Goal: Task Accomplishment & Management: Manage account settings

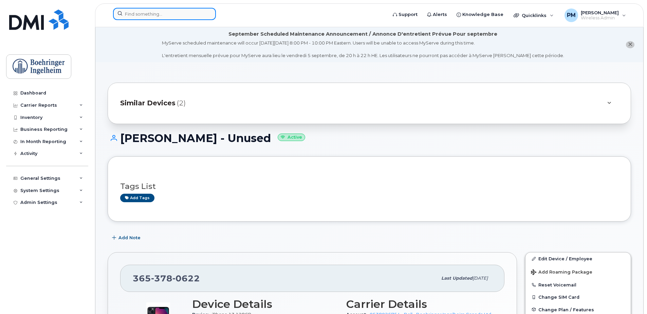
drag, startPoint x: 0, startPoint y: 0, endPoint x: 193, endPoint y: 16, distance: 193.4
click at [193, 16] on input at bounding box center [164, 14] width 103 height 12
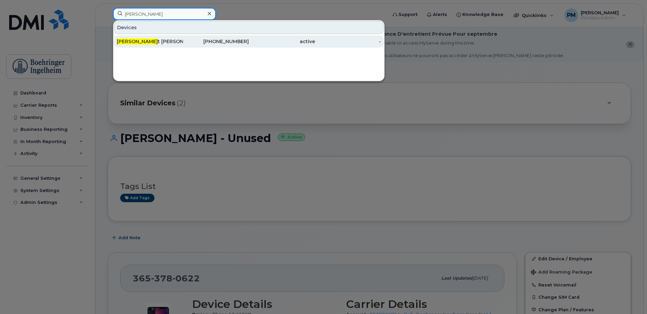
type input "balwan"
click at [171, 44] on div "Balwan t Kaler" at bounding box center [150, 41] width 66 height 7
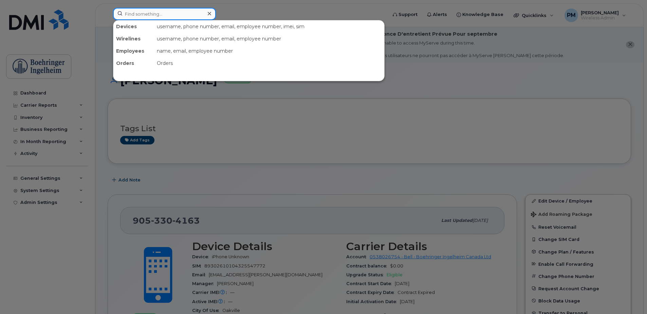
click at [138, 12] on input at bounding box center [164, 14] width 103 height 12
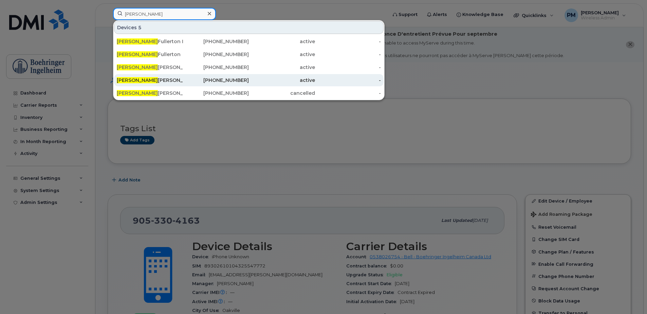
type input "kate"
click at [149, 80] on div "Kate Dutton" at bounding box center [150, 80] width 66 height 7
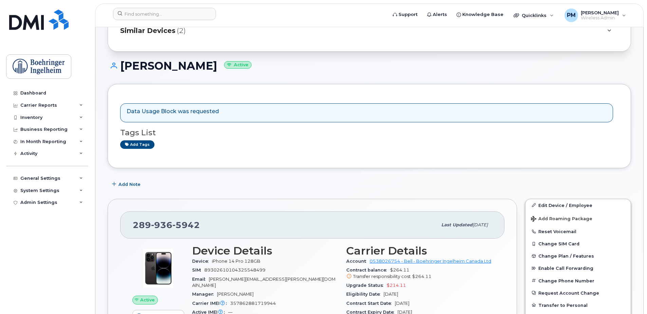
scroll to position [68, 0]
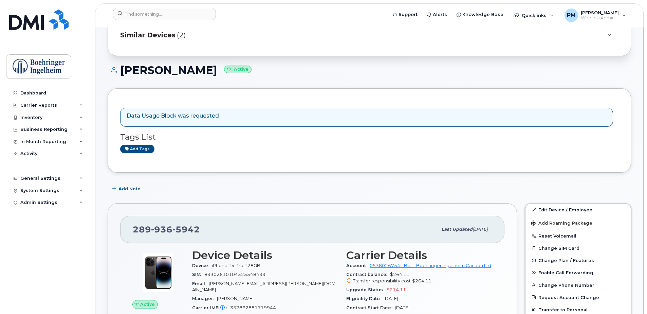
click at [180, 114] on p "Data Usage Block was requested" at bounding box center [173, 116] width 92 height 8
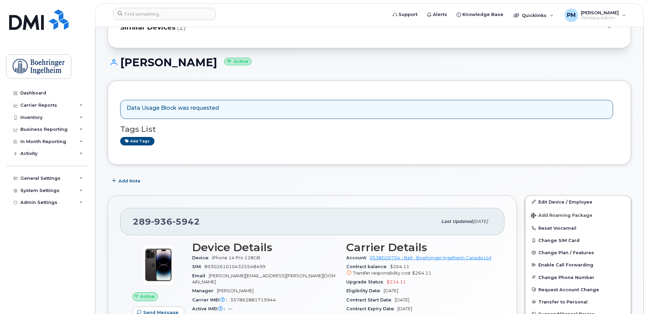
scroll to position [92, 0]
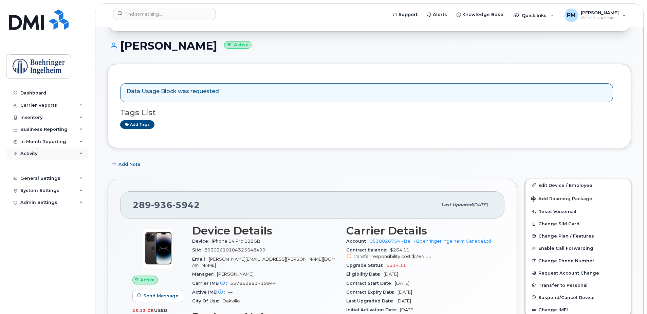
click at [32, 155] on div "Activity" at bounding box center [28, 153] width 17 height 5
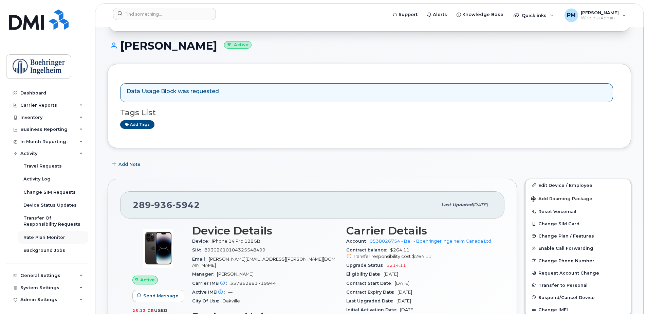
scroll to position [2, 0]
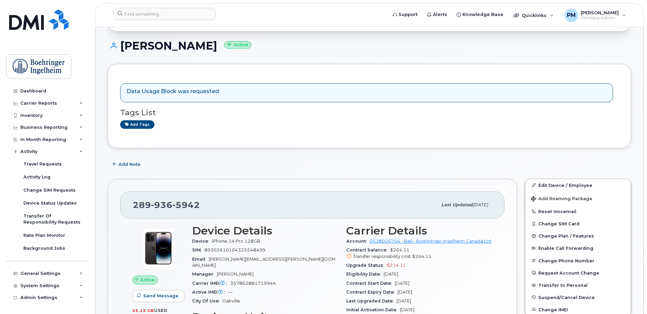
click at [46, 267] on div "General Settings My Account Financial Lead Mapping Managers & Employees Usage A…" at bounding box center [48, 267] width 84 height 25
click at [44, 270] on div "General Settings" at bounding box center [40, 272] width 40 height 5
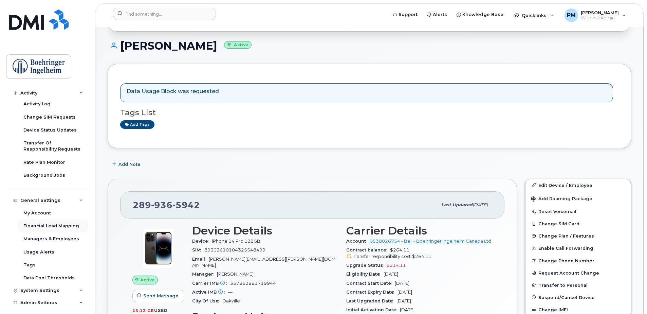
scroll to position [80, 0]
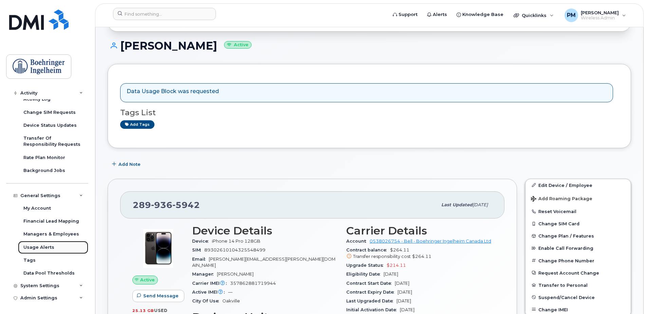
click at [57, 247] on link "Usage Alerts" at bounding box center [53, 247] width 70 height 13
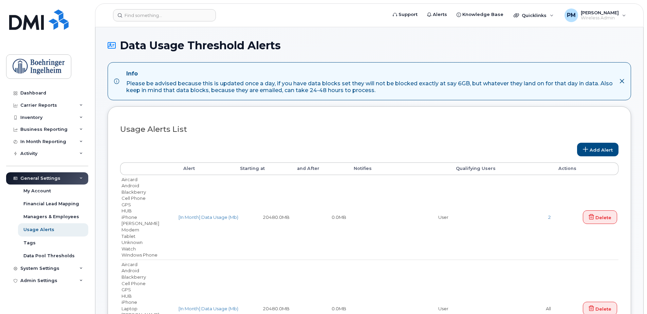
select select
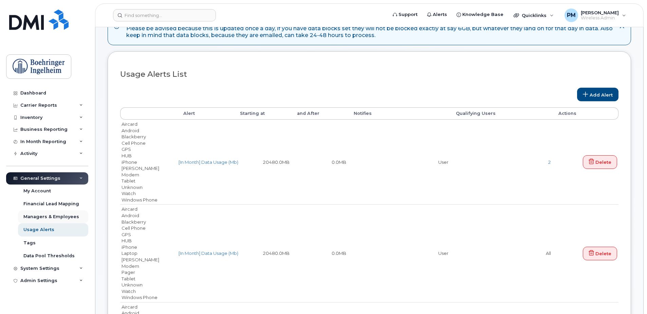
scroll to position [102, 0]
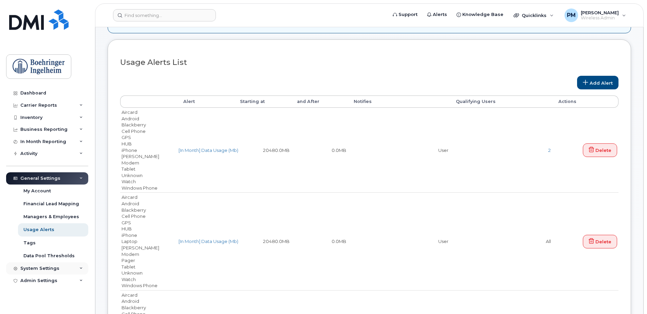
click at [51, 266] on div "System Settings" at bounding box center [39, 267] width 39 height 5
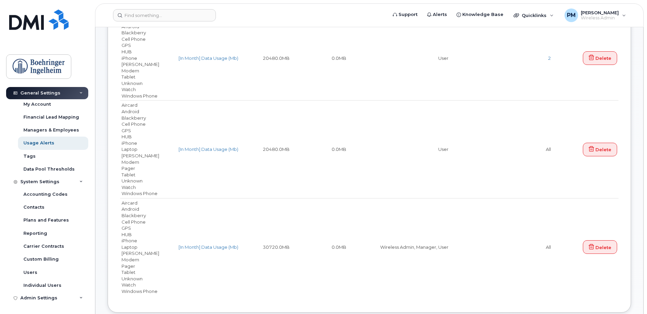
scroll to position [204, 0]
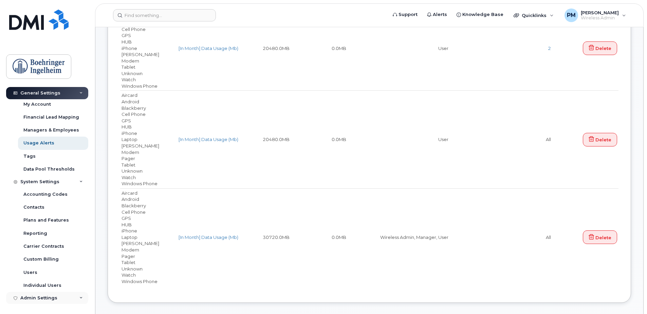
click at [46, 299] on div "Admin Settings" at bounding box center [38, 297] width 37 height 5
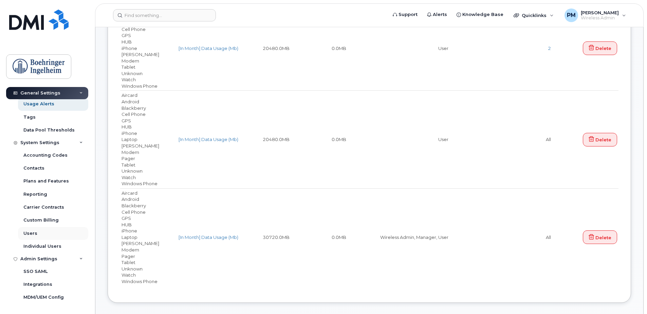
scroll to position [0, 0]
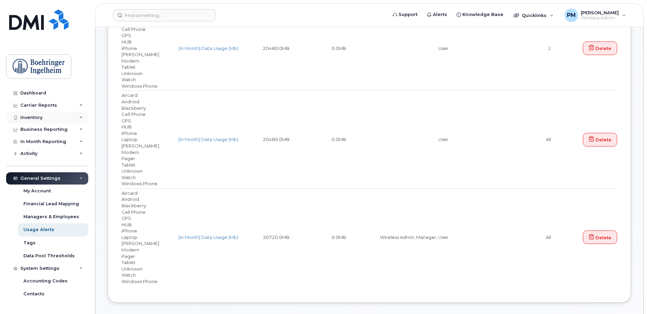
click at [53, 119] on div "Inventory" at bounding box center [47, 117] width 82 height 12
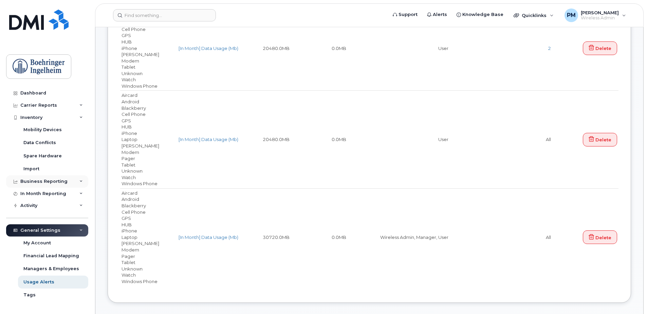
click at [45, 183] on div "Business Reporting" at bounding box center [43, 180] width 47 height 5
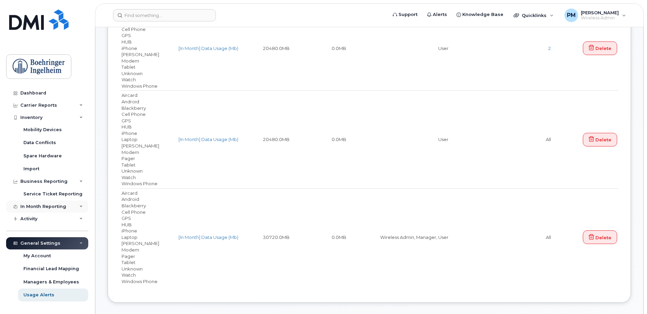
click at [50, 204] on div "In Month Reporting" at bounding box center [43, 206] width 46 height 5
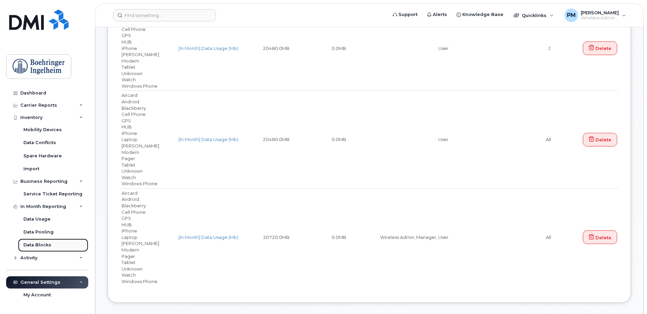
click at [43, 243] on div "Data Blocks" at bounding box center [37, 245] width 28 height 6
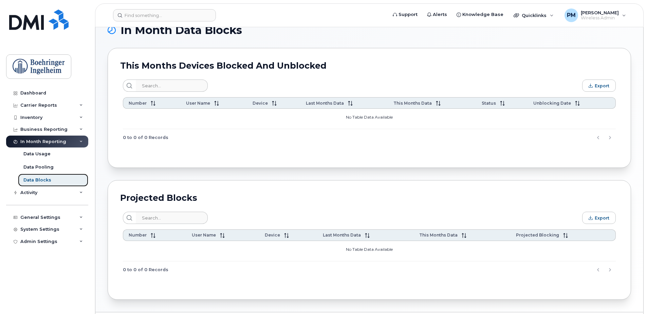
scroll to position [34, 0]
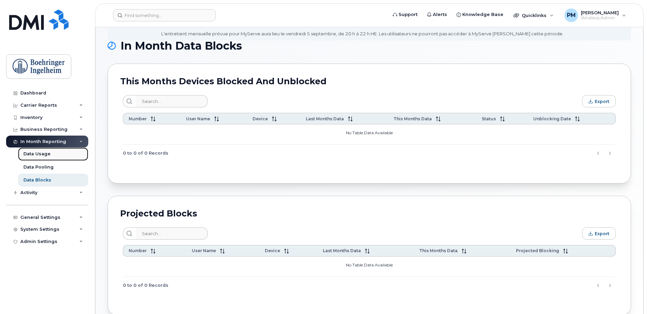
click at [43, 155] on div "Data Usage" at bounding box center [36, 154] width 27 height 6
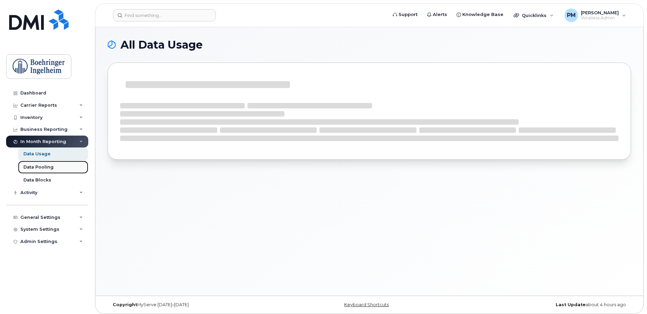
click at [46, 170] on div "Data Pooling" at bounding box center [38, 167] width 30 height 6
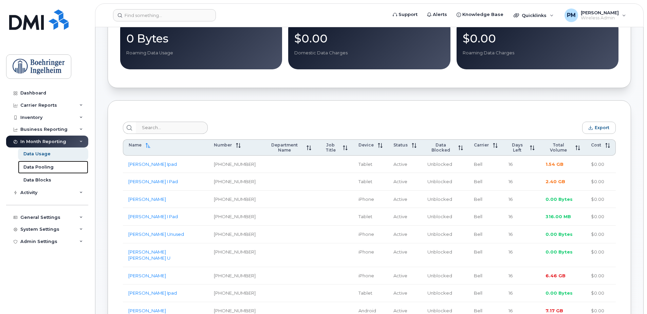
scroll to position [204, 0]
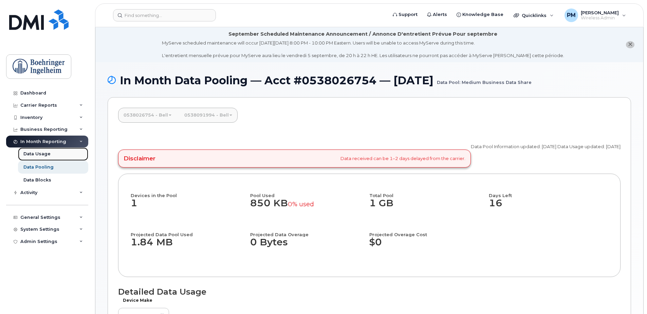
click at [42, 152] on div "Data Usage" at bounding box center [36, 154] width 27 height 6
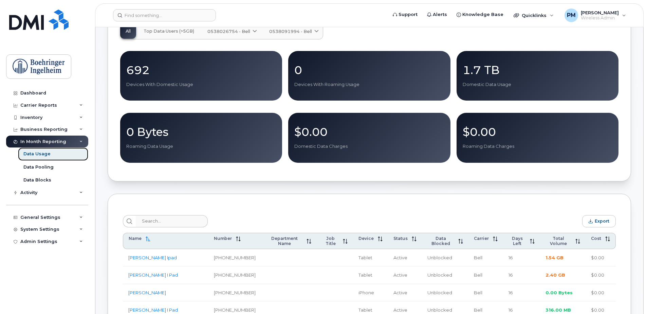
scroll to position [170, 0]
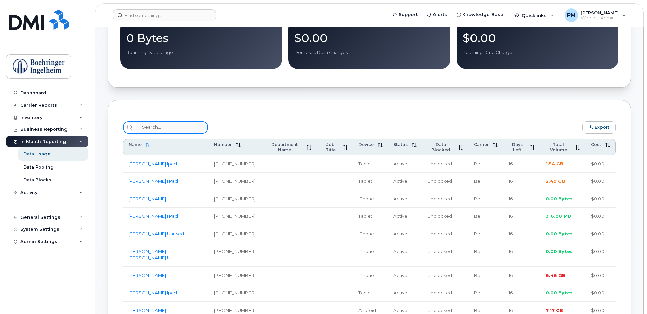
click at [191, 131] on input "search" at bounding box center [172, 127] width 72 height 12
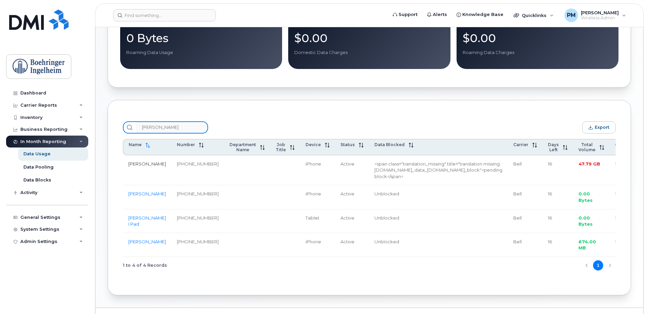
type input "[PERSON_NAME]"
click at [130, 166] on link "[PERSON_NAME]" at bounding box center [147, 163] width 38 height 5
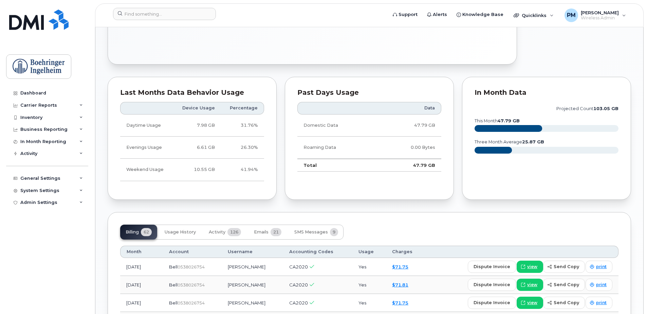
scroll to position [509, 0]
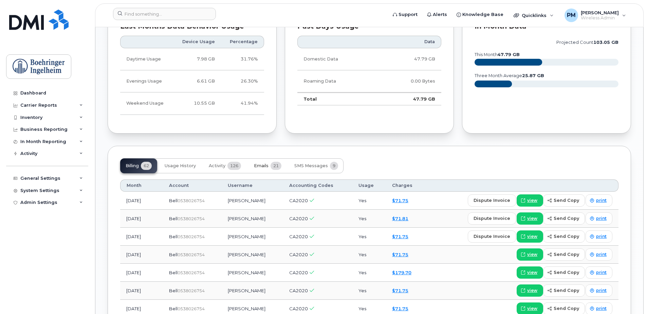
click at [264, 172] on button "Emails 21" at bounding box center [267, 165] width 38 height 15
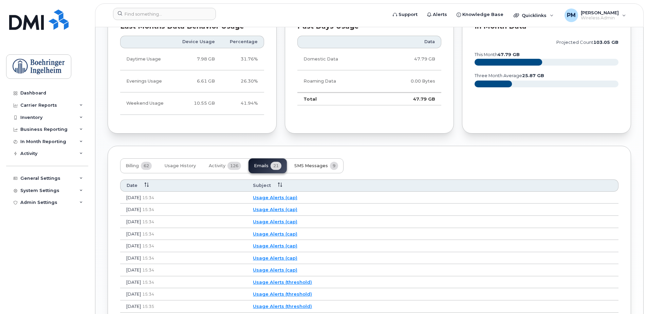
click at [317, 165] on span "SMS Messages" at bounding box center [311, 165] width 34 height 5
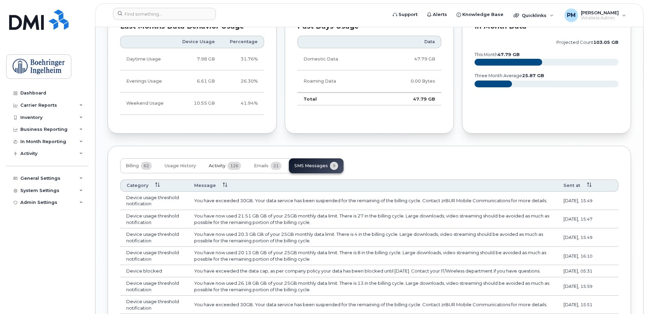
click at [215, 169] on button "Activity 126" at bounding box center [224, 165] width 43 height 15
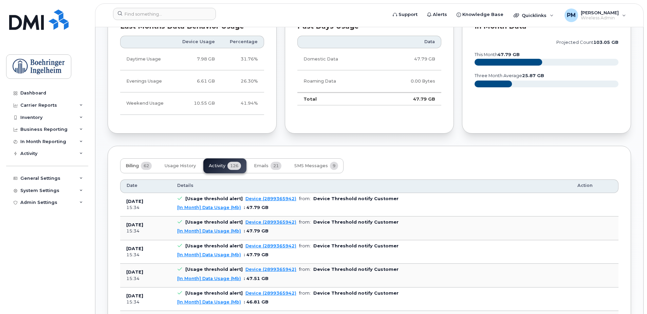
click at [137, 167] on span "Billing" at bounding box center [132, 165] width 13 height 5
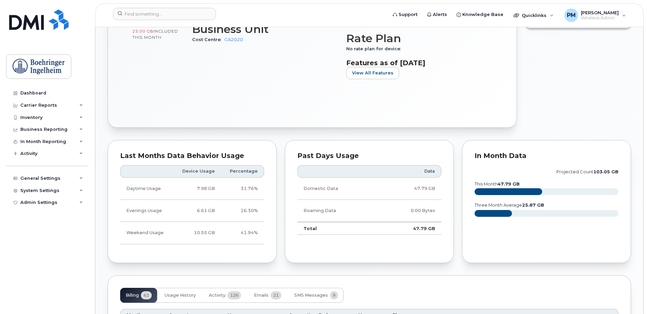
scroll to position [373, 0]
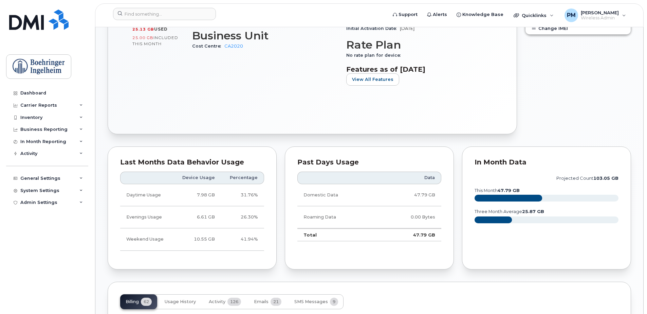
click at [566, 175] on text "projected count 103.05 GB" at bounding box center [587, 177] width 62 height 5
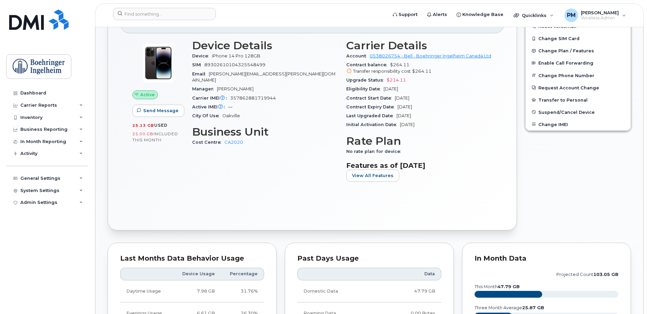
scroll to position [271, 0]
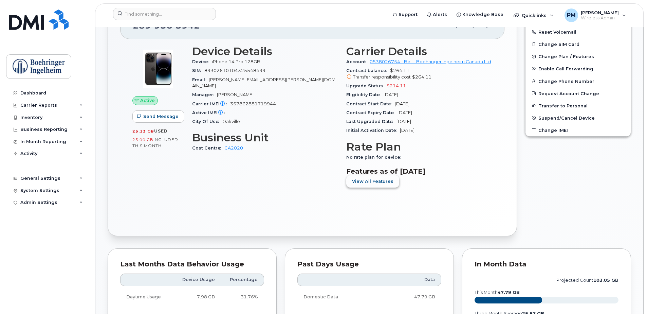
click at [388, 180] on span "View All Features" at bounding box center [372, 181] width 41 height 6
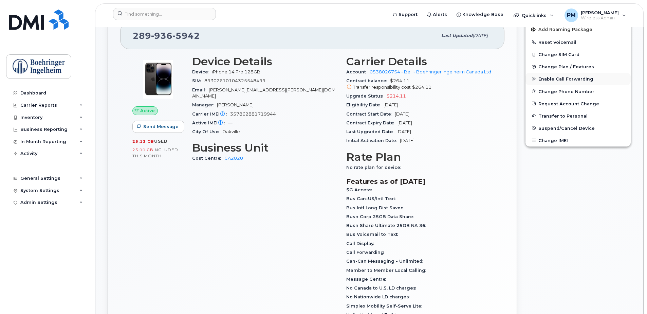
scroll to position [170, 0]
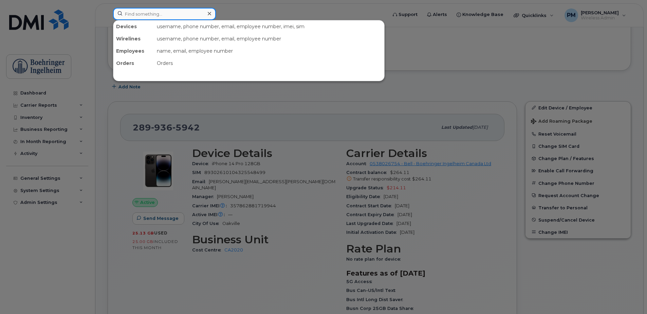
click at [163, 11] on input at bounding box center [164, 14] width 103 height 12
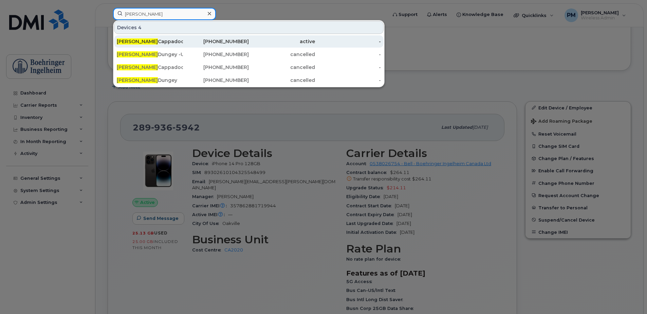
type input "alison"
click at [146, 39] on div "Alison Cappadocia" at bounding box center [150, 41] width 66 height 7
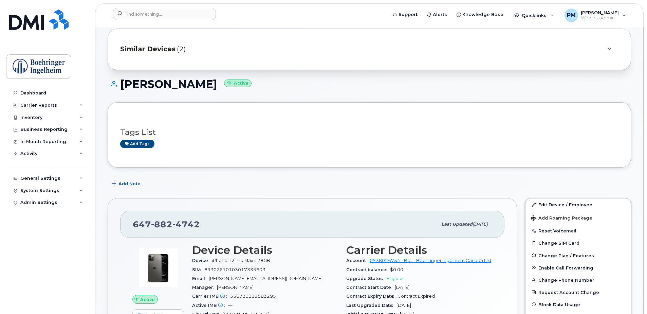
scroll to position [34, 0]
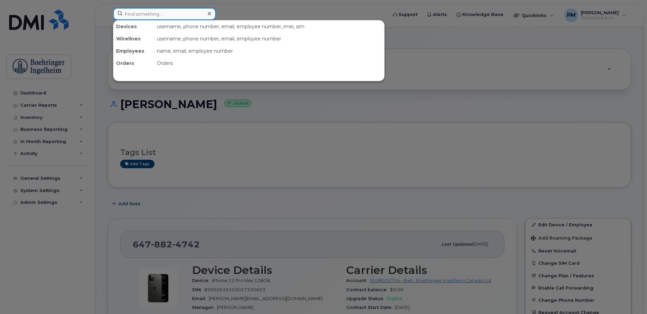
click at [202, 12] on input at bounding box center [164, 14] width 103 height 12
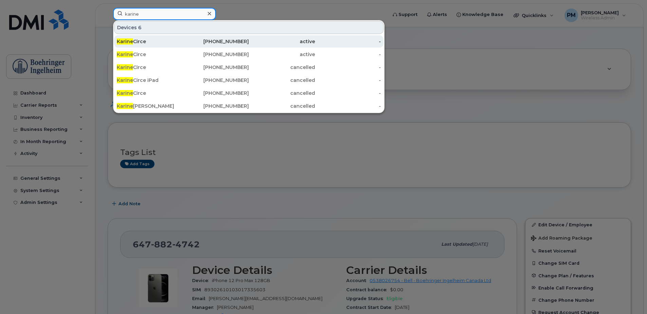
type input "karine"
click at [209, 39] on div "[PHONE_NUMBER]" at bounding box center [216, 41] width 66 height 7
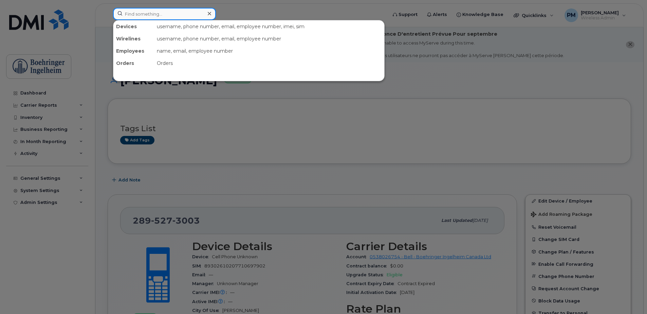
click at [183, 19] on input at bounding box center [164, 14] width 103 height 12
click at [300, 162] on div at bounding box center [323, 157] width 647 height 314
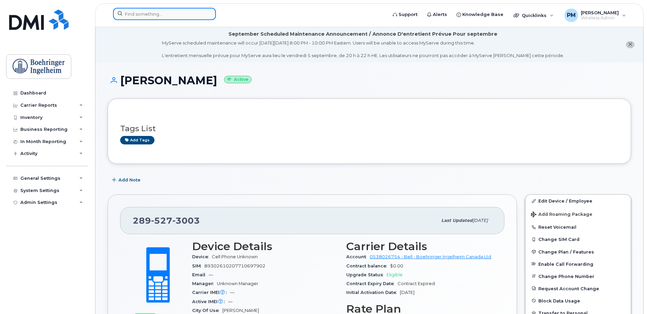
click at [158, 12] on input at bounding box center [164, 14] width 103 height 12
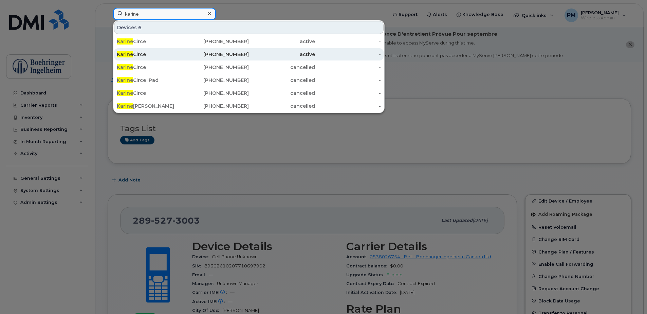
type input "karine"
click at [181, 52] on div "Karine Circe" at bounding box center [150, 54] width 66 height 7
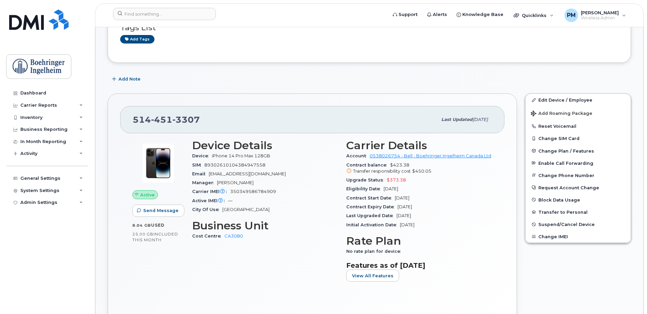
scroll to position [170, 0]
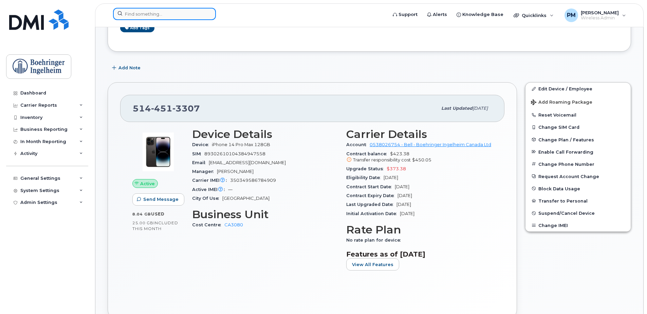
click at [173, 14] on input at bounding box center [164, 14] width 103 height 12
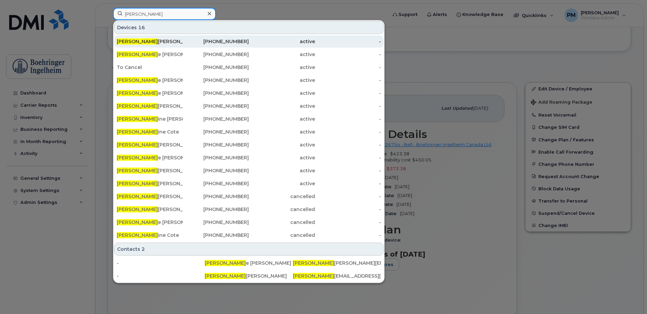
type input "[PERSON_NAME]"
click at [142, 45] on div "[PERSON_NAME] ine [PERSON_NAME] - not used" at bounding box center [150, 41] width 66 height 12
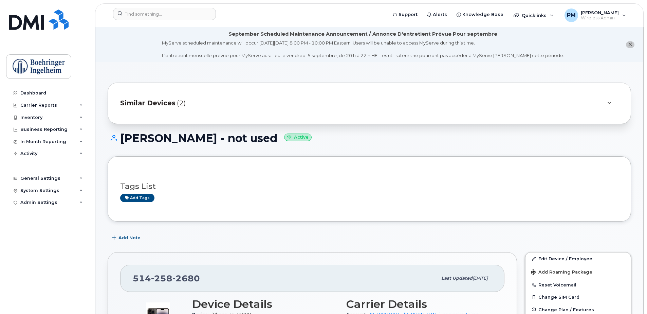
click at [200, 105] on div "Similar Devices (2)" at bounding box center [359, 103] width 479 height 16
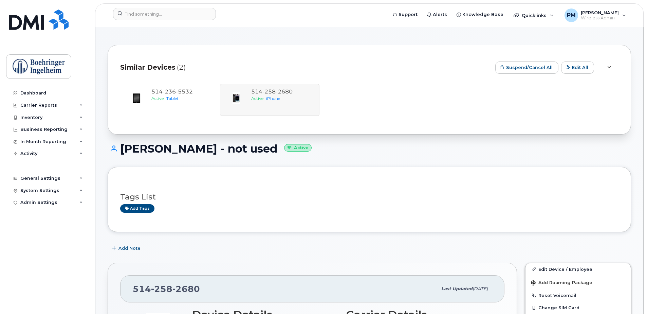
scroll to position [68, 0]
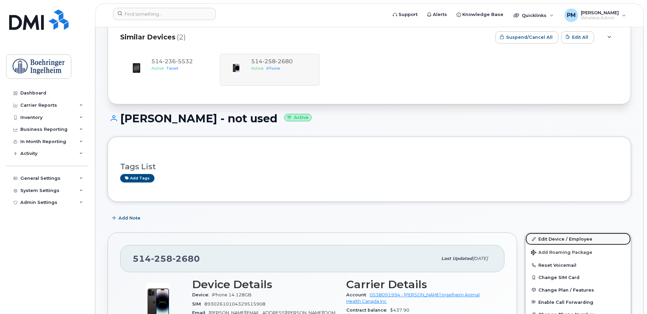
click at [596, 238] on link "Edit Device / Employee" at bounding box center [577, 238] width 105 height 12
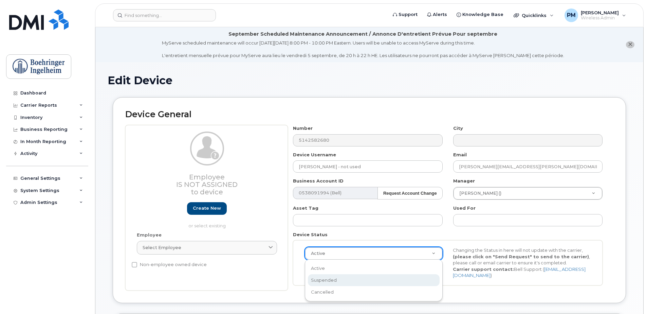
select select "suspended"
drag, startPoint x: 339, startPoint y: 251, endPoint x: 339, endPoint y: 258, distance: 7.1
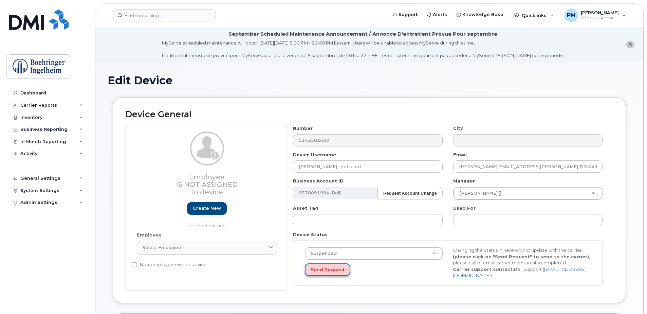
click at [334, 270] on button "Send Request" at bounding box center [327, 269] width 45 height 13
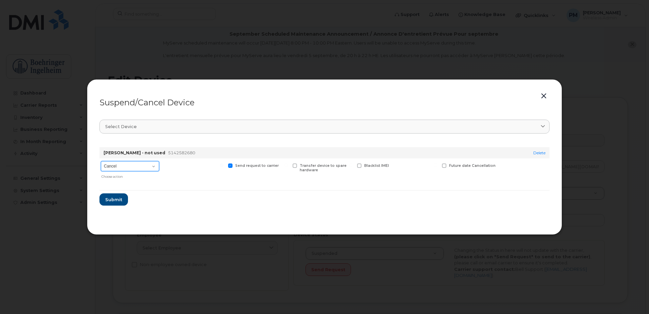
click at [118, 163] on select "Cancel Suspend - Extend Suspension Suspend - Reduced Rate Suspend - Full Rate S…" at bounding box center [130, 166] width 58 height 10
select select "[object Object]"
click at [101, 161] on select "Cancel Suspend - Extend Suspension Suspend - Reduced Rate Suspend - Full Rate S…" at bounding box center [130, 166] width 58 height 10
click at [117, 202] on span "Submit" at bounding box center [113, 199] width 17 height 6
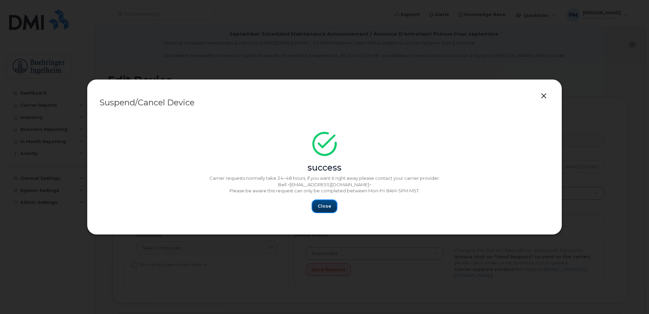
click at [336, 208] on button "Close" at bounding box center [324, 206] width 24 height 12
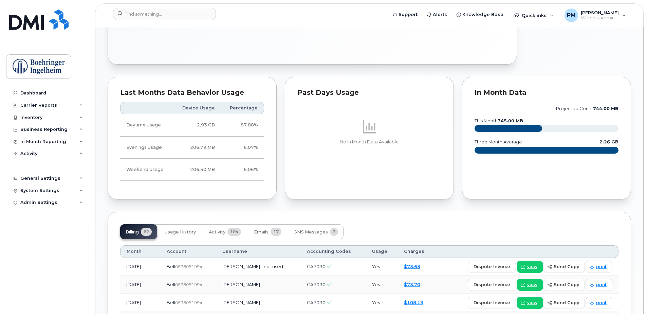
scroll to position [271, 0]
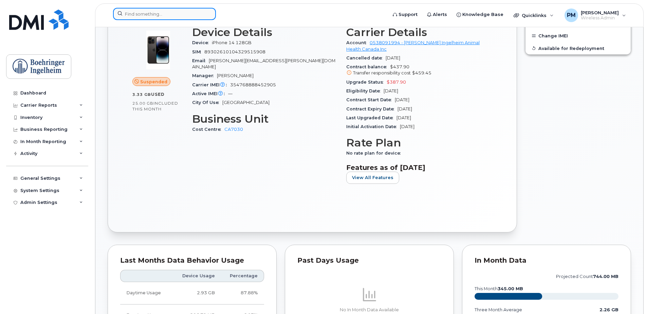
click at [150, 18] on input at bounding box center [164, 14] width 103 height 12
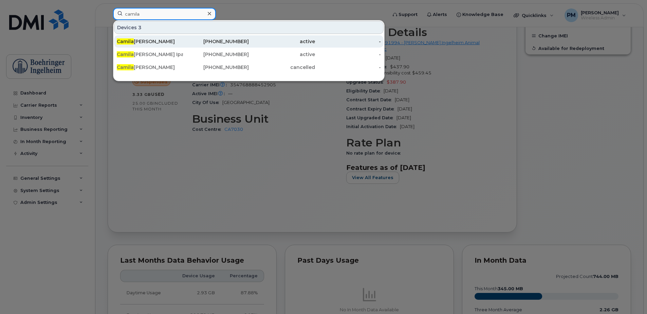
type input "camila"
click at [227, 36] on div "438-341-0438" at bounding box center [216, 41] width 66 height 12
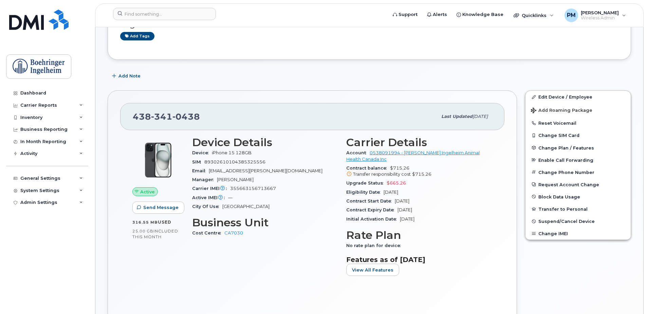
scroll to position [204, 0]
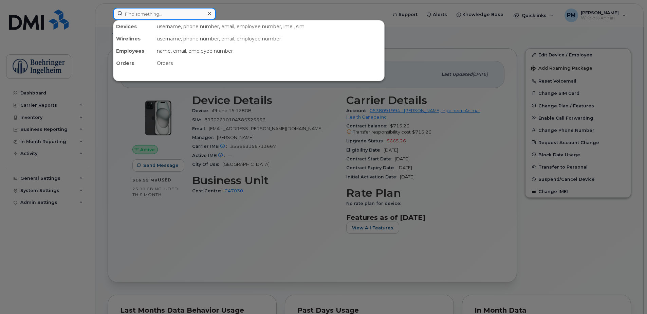
click at [144, 11] on input at bounding box center [164, 14] width 103 height 12
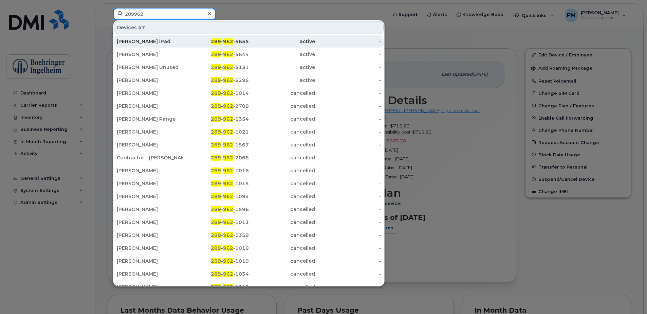
type input "289962"
click at [186, 38] on div "289 - 962 -5655" at bounding box center [216, 41] width 66 height 7
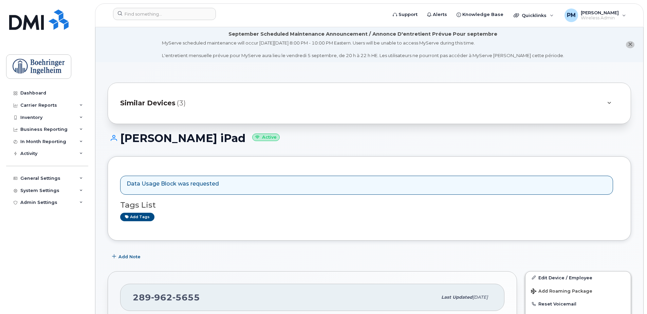
click at [255, 134] on h1 "[PERSON_NAME] iPad Active" at bounding box center [369, 138] width 523 height 12
click at [253, 97] on div "Similar Devices (3)" at bounding box center [359, 103] width 479 height 16
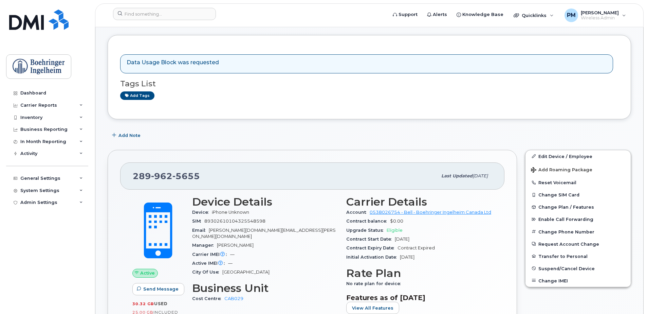
scroll to position [170, 0]
click at [560, 153] on link "Edit Device / Employee" at bounding box center [577, 156] width 105 height 12
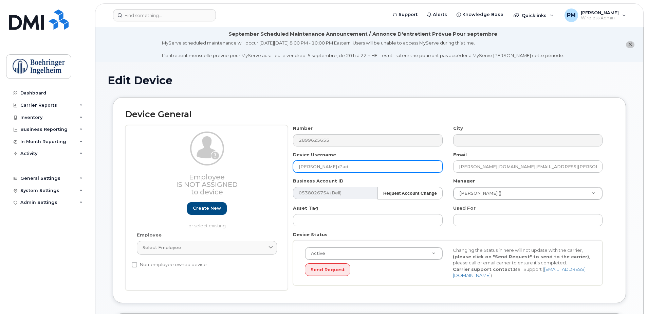
drag, startPoint x: 352, startPoint y: 167, endPoint x: 226, endPoint y: 184, distance: 127.0
click at [226, 184] on div "Employee Is not assigned to device Create new or select existing Employee Selec…" at bounding box center [369, 207] width 488 height 165
type input "[PERSON_NAME] - iPAD"
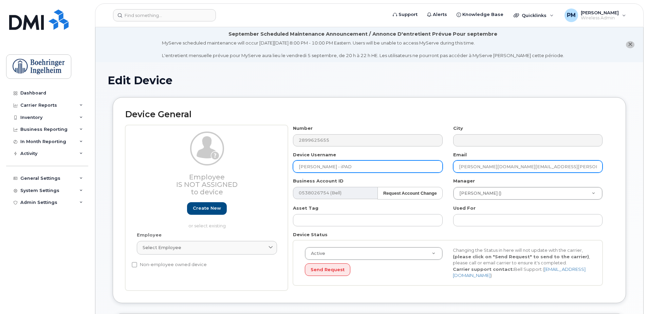
drag, startPoint x: 562, startPoint y: 167, endPoint x: 396, endPoint y: 167, distance: 166.6
click at [396, 167] on div "Number 2899625655 City Device Username Warner Maddie - iPAD Email melissa.kim@b…" at bounding box center [448, 207] width 320 height 165
paste input "addie.warner"
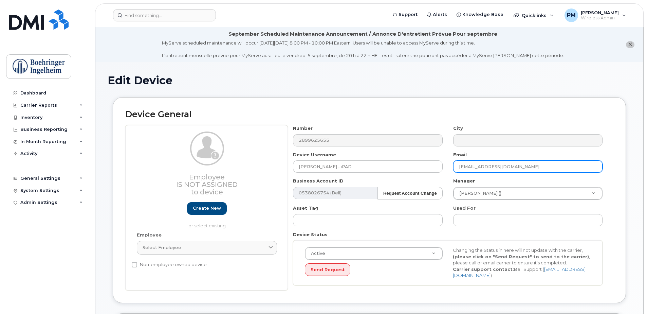
type input "[EMAIL_ADDRESS][DOMAIN_NAME]"
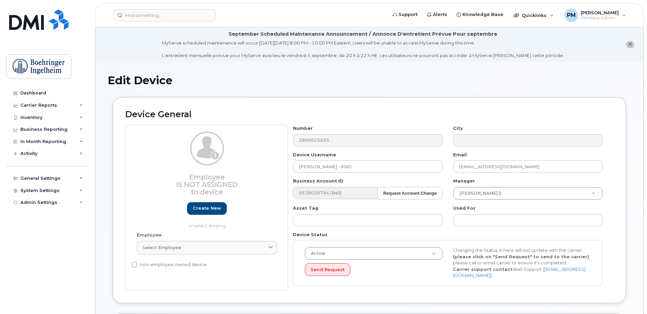
click at [530, 185] on div "Manager Maggy Mouradian () 1311485" at bounding box center [528, 188] width 160 height 22
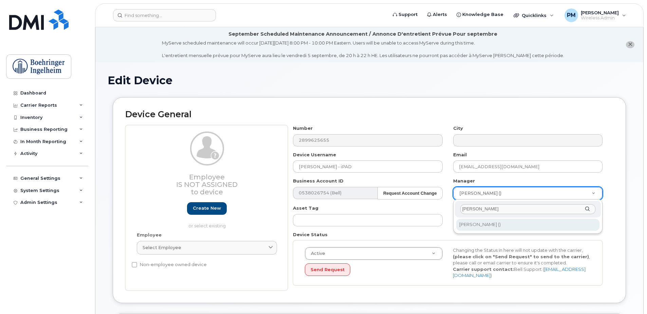
type input "taimi"
type input "1782423"
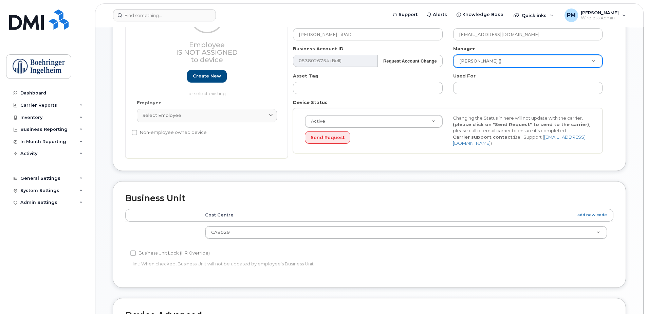
scroll to position [136, 0]
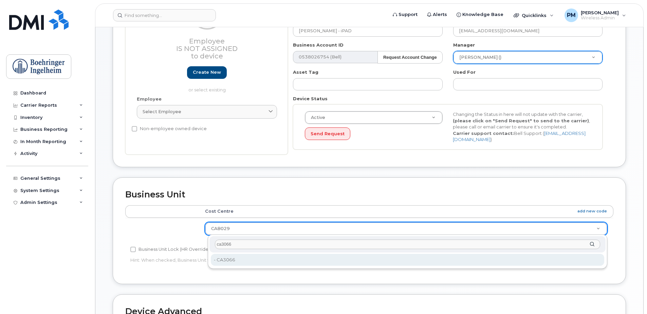
type input "ca3066"
type input "656452"
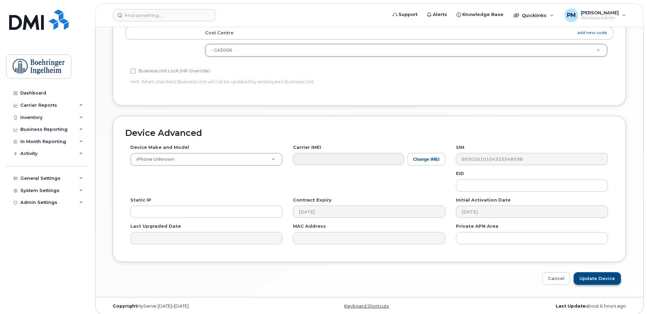
scroll to position [319, 0]
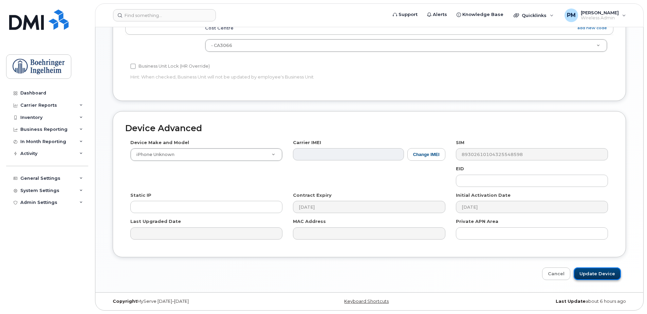
click at [582, 268] on input "Update Device" at bounding box center [597, 273] width 47 height 13
type input "Saving..."
